Goal: Information Seeking & Learning: Learn about a topic

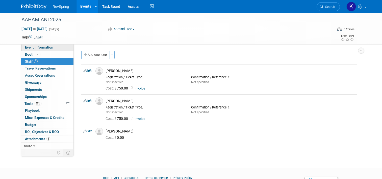
click at [45, 49] on span "Event Information" at bounding box center [39, 47] width 28 height 4
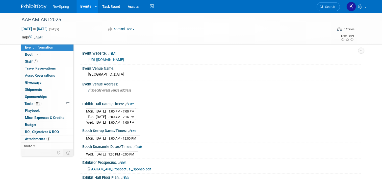
click at [123, 59] on link "[URL][DOMAIN_NAME]" at bounding box center [106, 60] width 36 height 4
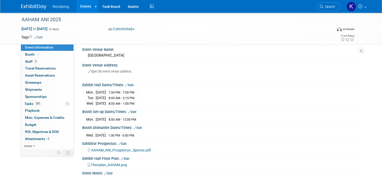
scroll to position [39, 0]
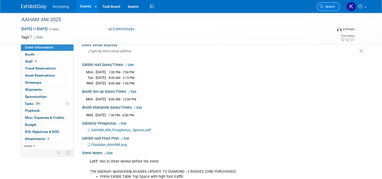
click at [327, 4] on link "Search" at bounding box center [327, 6] width 23 height 9
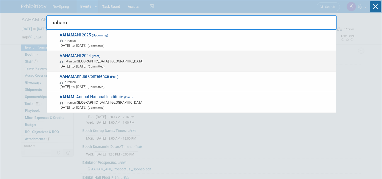
type input "aaham"
click at [232, 60] on span "In-Person [GEOGRAPHIC_DATA], [GEOGRAPHIC_DATA]" at bounding box center [197, 61] width 274 height 5
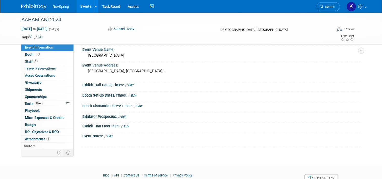
scroll to position [13, 0]
click at [59, 60] on link "2 Staff 2" at bounding box center [47, 61] width 52 height 7
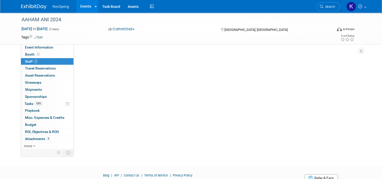
scroll to position [0, 0]
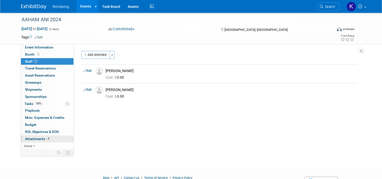
click at [55, 136] on link "4 Attachments 4" at bounding box center [47, 138] width 52 height 7
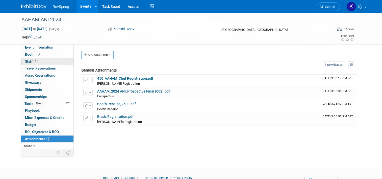
click at [29, 63] on link "2 Staff 2" at bounding box center [47, 61] width 52 height 7
